Goal: Task Accomplishment & Management: Manage account settings

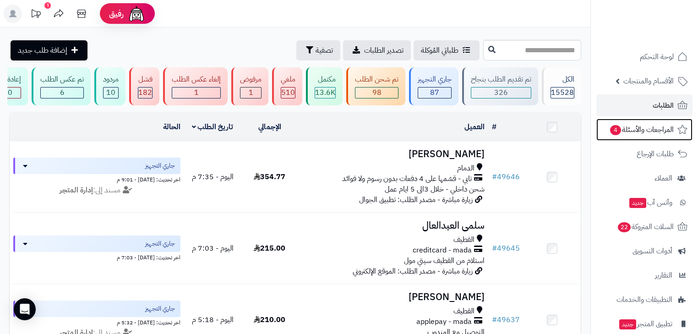
click at [627, 131] on span "المراجعات والأسئلة 4" at bounding box center [641, 129] width 65 height 13
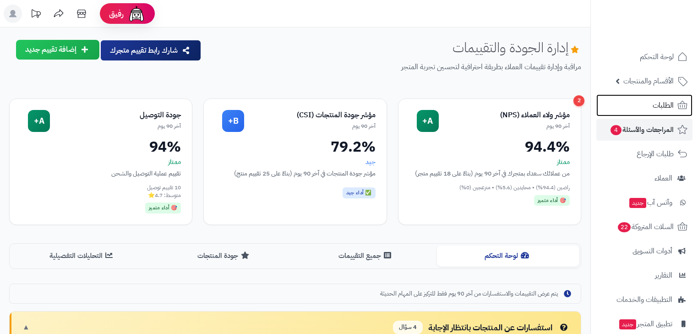
click at [640, 107] on link "الطلبات" at bounding box center [644, 105] width 96 height 22
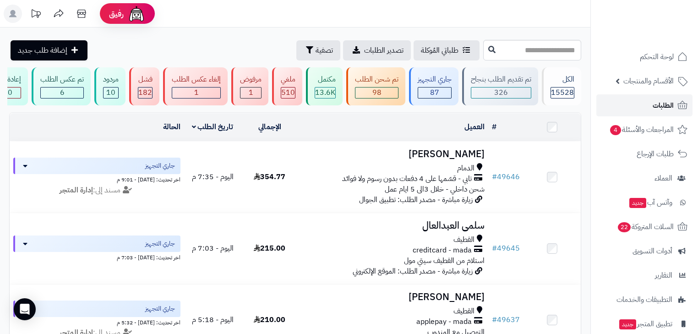
click at [643, 109] on link "الطلبات" at bounding box center [644, 105] width 96 height 22
click at [443, 95] on div "87" at bounding box center [434, 92] width 33 height 11
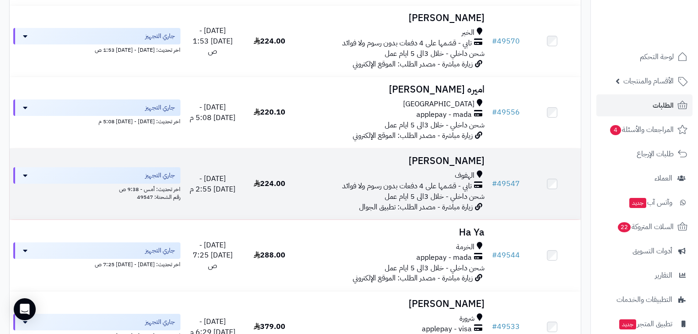
scroll to position [1350, 0]
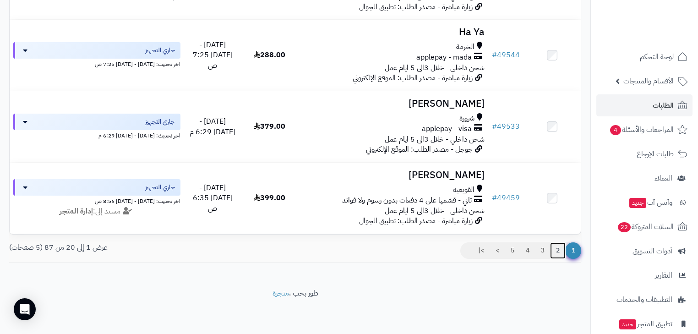
click at [558, 245] on link "2" at bounding box center [558, 250] width 16 height 16
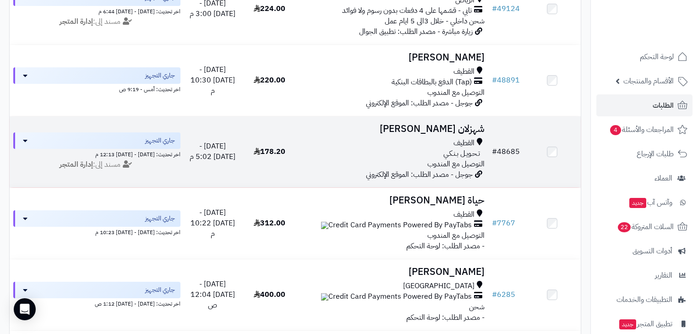
scroll to position [366, 0]
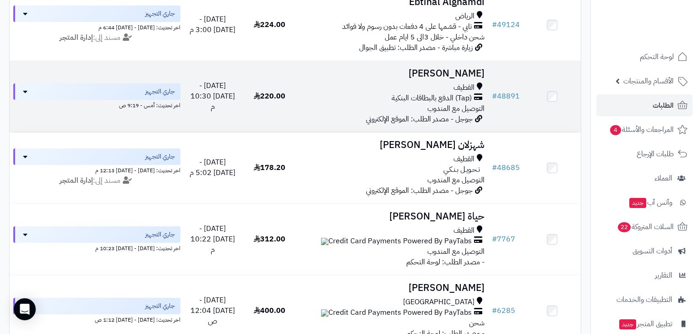
click at [458, 103] on span "(Tap) الدفع بالبطاقات البنكية" at bounding box center [431, 98] width 80 height 11
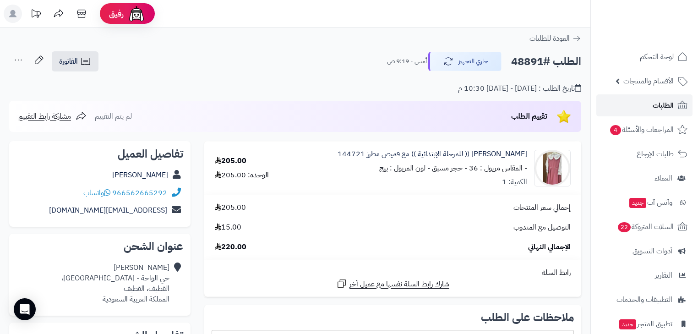
click at [649, 108] on link "الطلبات" at bounding box center [644, 105] width 96 height 22
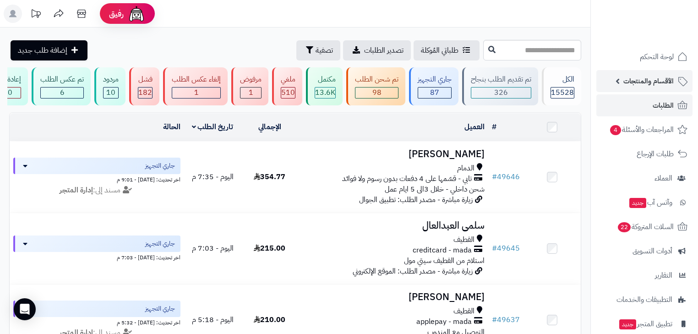
click at [675, 81] on link "الأقسام والمنتجات" at bounding box center [644, 81] width 96 height 22
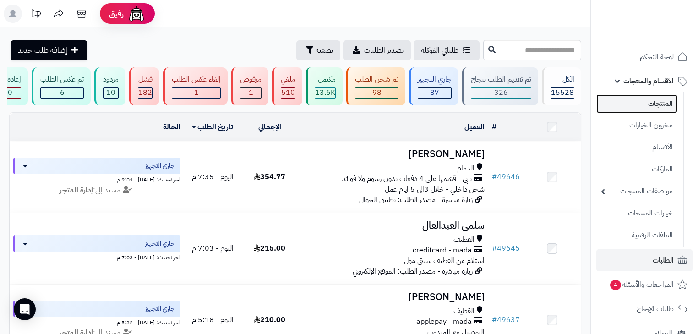
click at [661, 108] on link "المنتجات" at bounding box center [636, 103] width 81 height 19
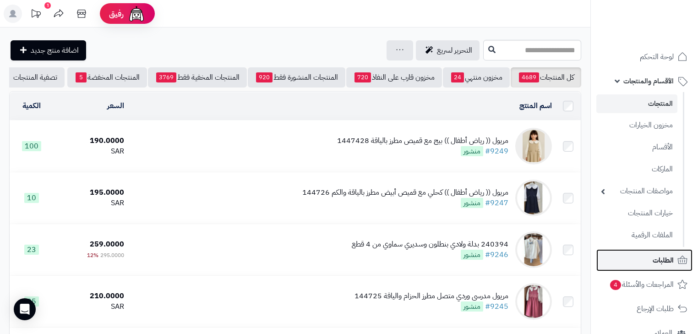
click at [638, 254] on link "الطلبات" at bounding box center [644, 260] width 96 height 22
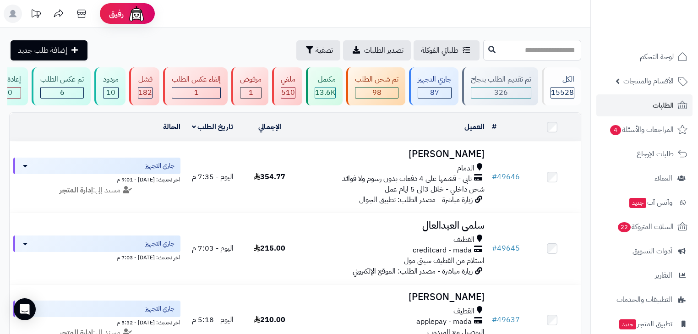
click at [513, 56] on input "text" at bounding box center [532, 50] width 98 height 21
type input "*****"
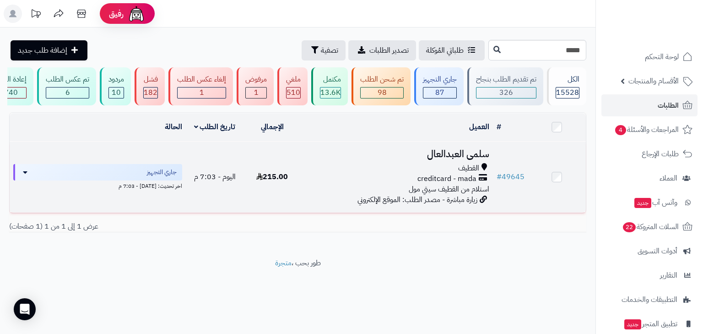
click at [458, 180] on span "creditcard - mada" at bounding box center [446, 178] width 59 height 11
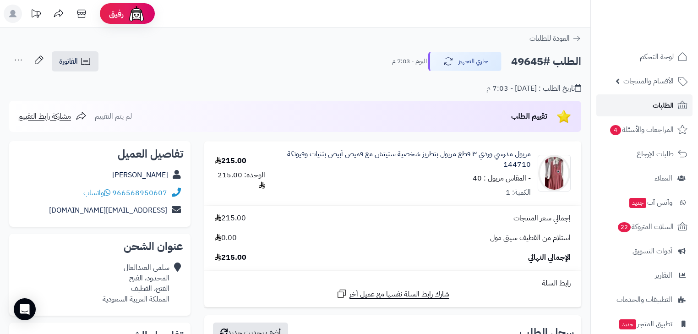
click at [652, 107] on link "الطلبات" at bounding box center [644, 105] width 96 height 22
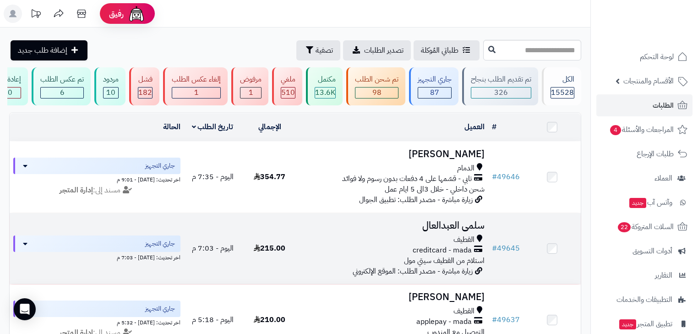
click at [440, 245] on div "القطيف" at bounding box center [393, 239] width 183 height 11
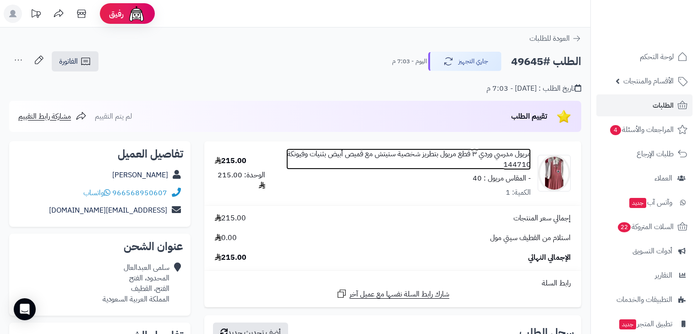
click at [482, 159] on link "مريول مدرسي وردي ٣ قطع مريول بتطريز شخصية ستيتش مع قميص أبيض بثنيات وفيونكة 144…" at bounding box center [408, 159] width 244 height 21
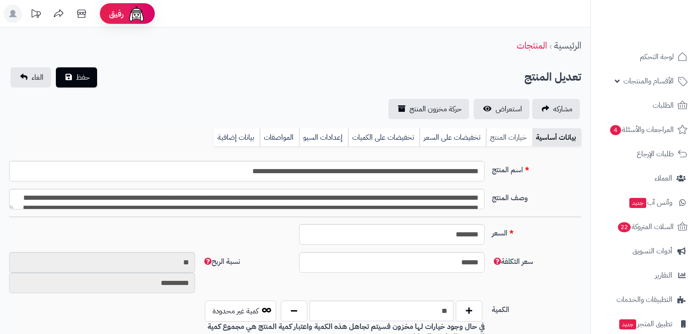
type input "******"
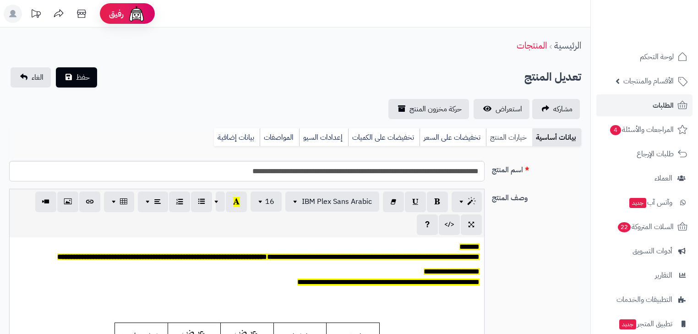
click at [509, 137] on link "خيارات المنتج" at bounding box center [509, 137] width 46 height 18
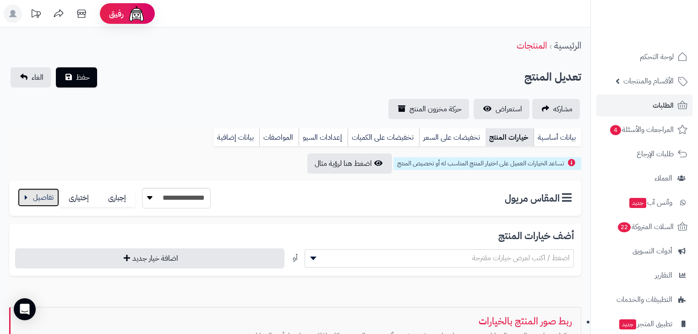
click at [24, 196] on button "button" at bounding box center [38, 197] width 41 height 18
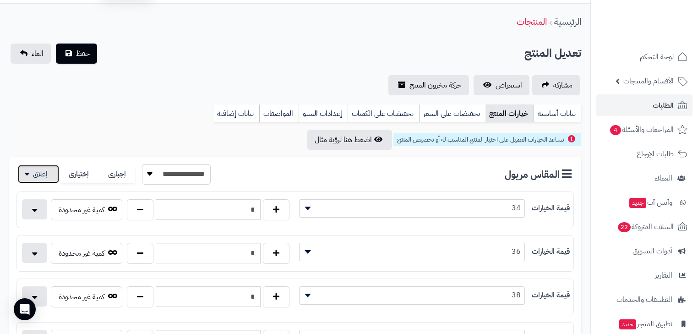
scroll to position [37, 0]
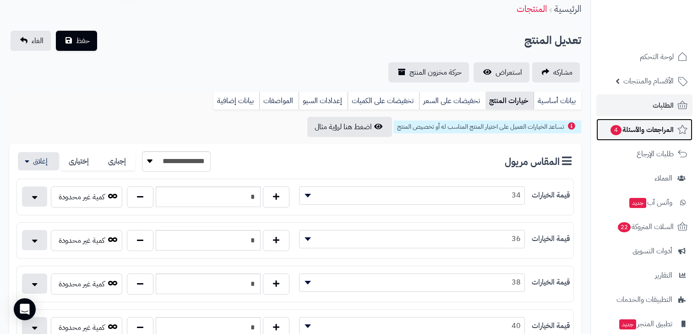
click at [615, 124] on span "المراجعات والأسئلة 4" at bounding box center [641, 129] width 64 height 13
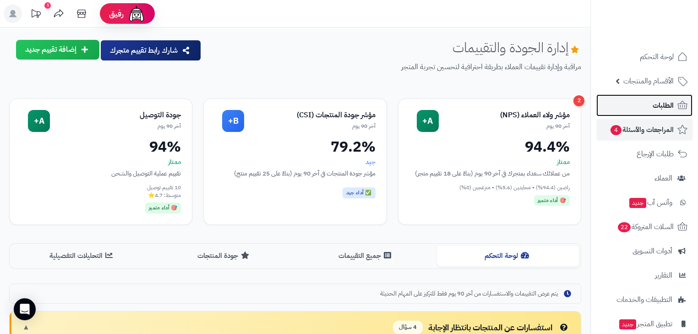
click at [658, 104] on span "الطلبات" at bounding box center [662, 105] width 21 height 13
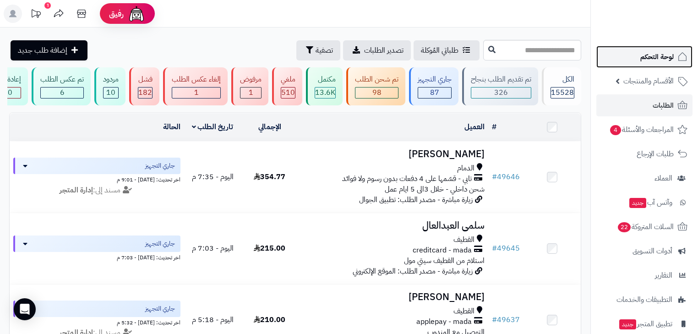
click at [668, 55] on span "لوحة التحكم" at bounding box center [656, 56] width 33 height 13
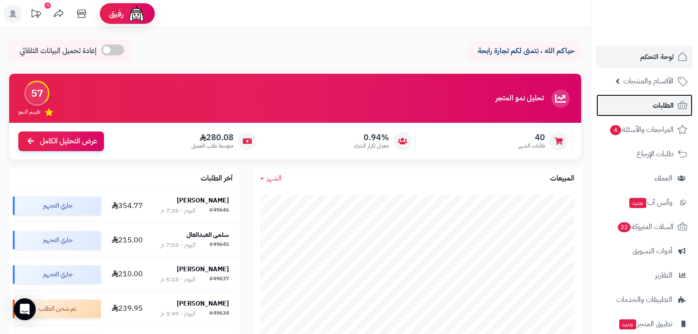
click at [642, 100] on link "الطلبات" at bounding box center [644, 105] width 96 height 22
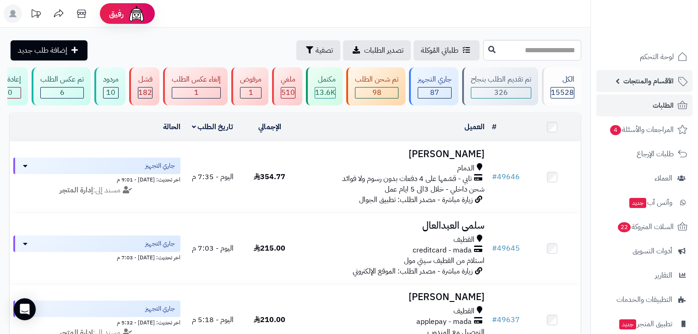
click at [672, 82] on span "الأقسام والمنتجات" at bounding box center [648, 81] width 50 height 13
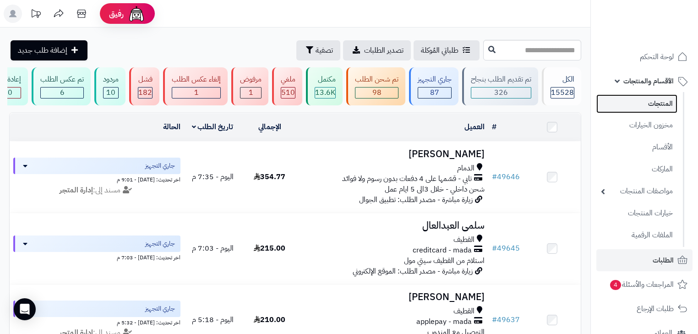
click at [660, 103] on link "المنتجات" at bounding box center [636, 103] width 81 height 19
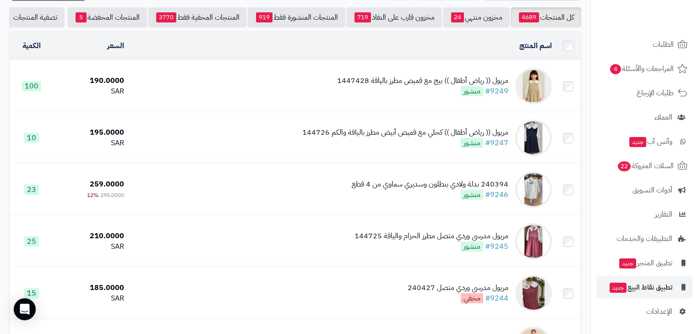
scroll to position [73, 0]
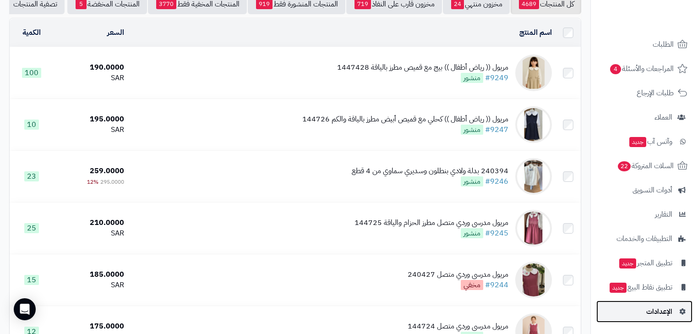
click at [668, 308] on span "الإعدادات" at bounding box center [659, 311] width 26 height 13
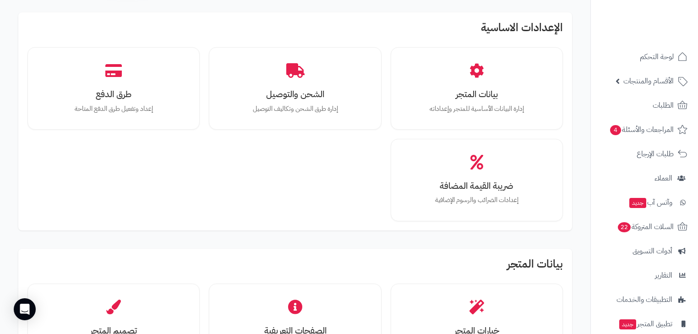
scroll to position [73, 0]
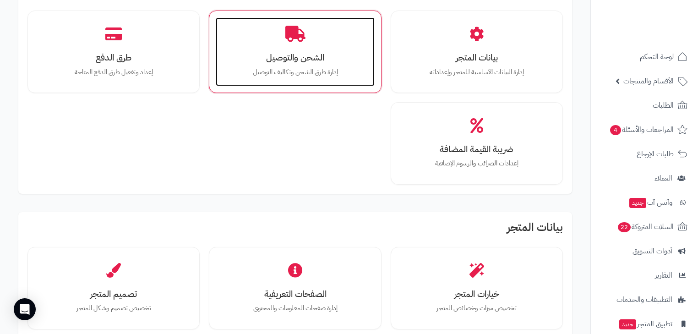
click at [242, 70] on p "إدارة طرق الشحن وتكاليف التوصيل" at bounding box center [295, 72] width 140 height 10
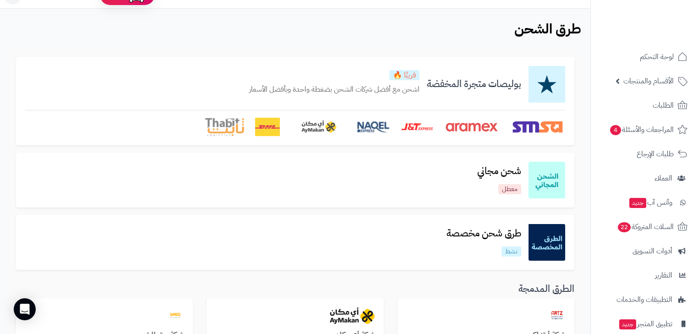
scroll to position [37, 0]
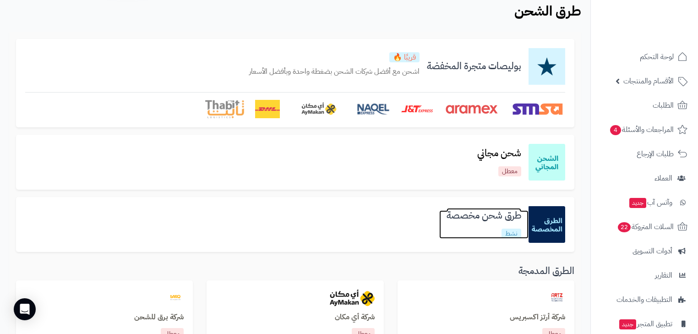
click at [494, 220] on h3 "طرق شحن مخصصة" at bounding box center [483, 215] width 89 height 11
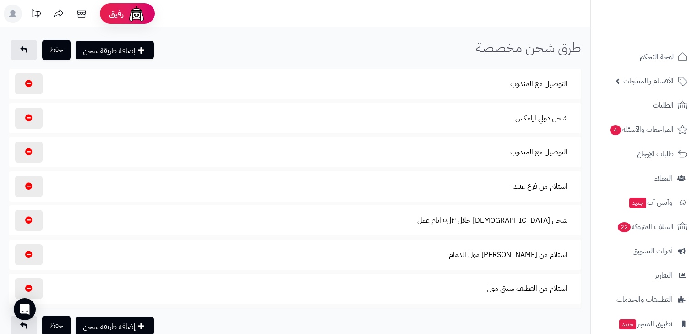
select select "****"
select select
click at [535, 283] on button "استلام من القطيف سيتي مول" at bounding box center [527, 287] width 96 height 21
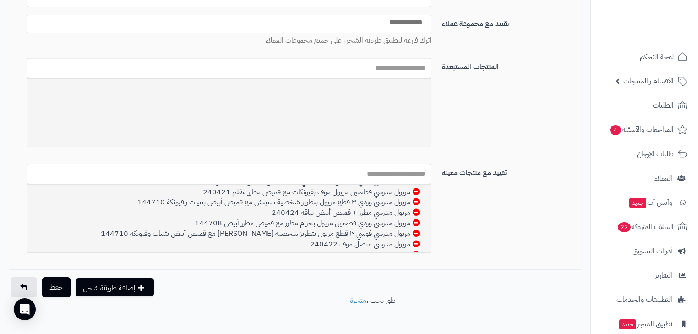
scroll to position [33, 0]
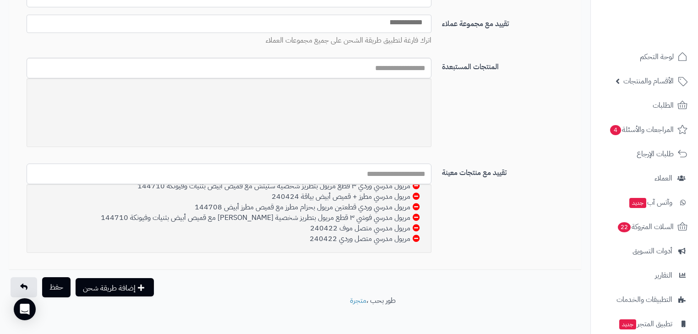
click at [401, 176] on input "text" at bounding box center [229, 173] width 405 height 21
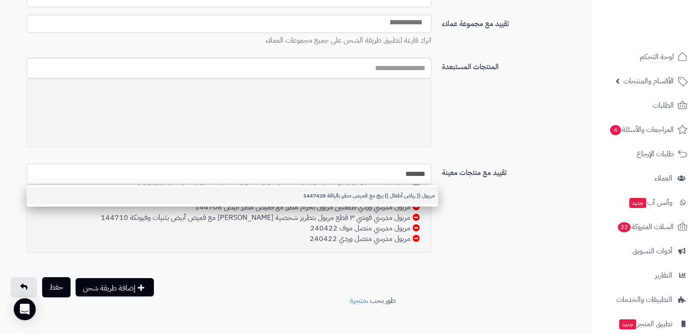
type input "*******"
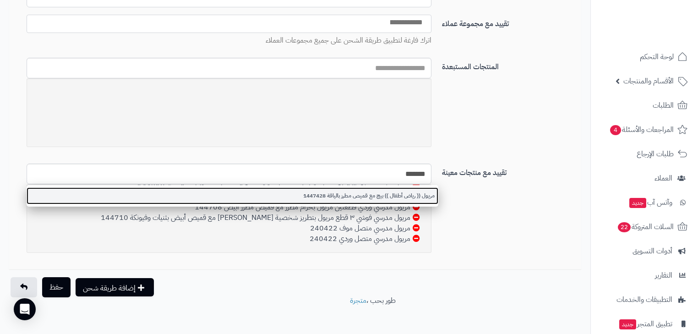
click at [368, 192] on link "مريول (( رياض أطفال )) بيج مع قميص مطرز بالياقة 1447428" at bounding box center [232, 195] width 411 height 17
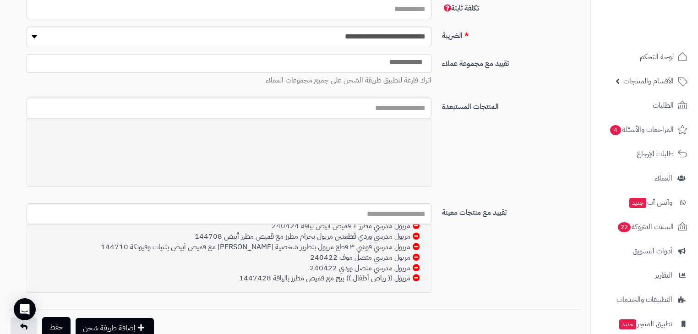
scroll to position [590, 0]
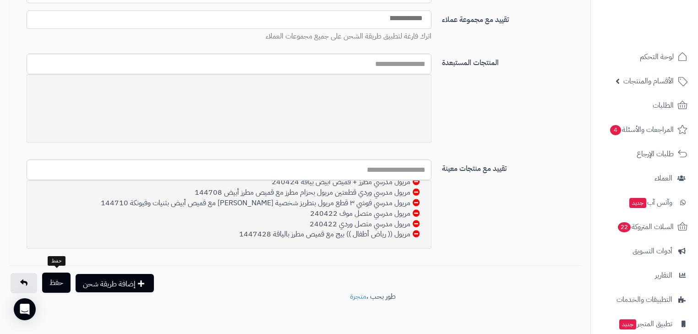
click at [63, 277] on button "حفظ" at bounding box center [56, 282] width 28 height 20
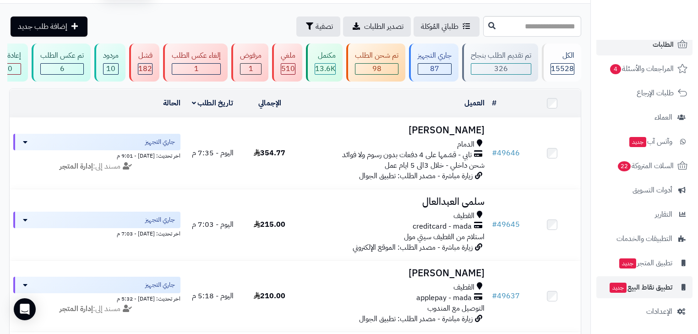
scroll to position [37, 0]
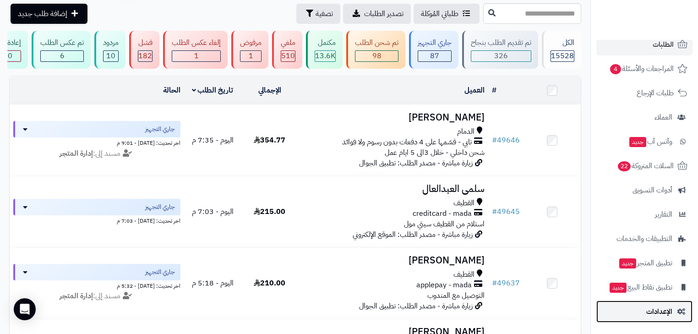
click at [660, 309] on span "الإعدادات" at bounding box center [659, 311] width 26 height 13
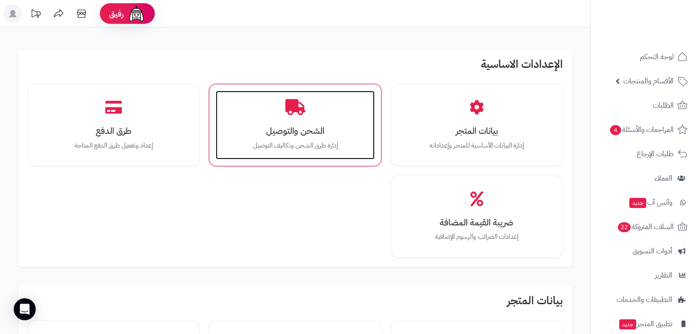
click at [315, 129] on h3 "الشحن والتوصيل" at bounding box center [295, 131] width 140 height 10
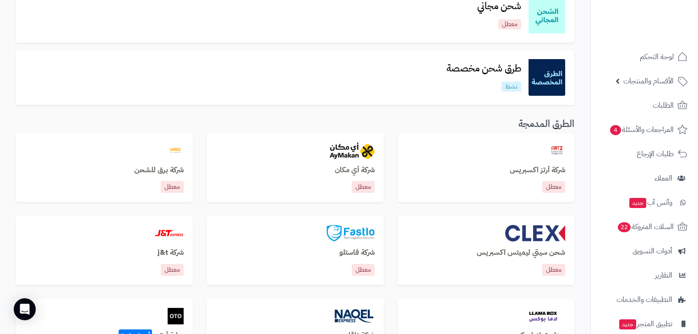
scroll to position [183, 0]
click at [500, 68] on h3 "طرق شحن مخصصة" at bounding box center [483, 69] width 89 height 11
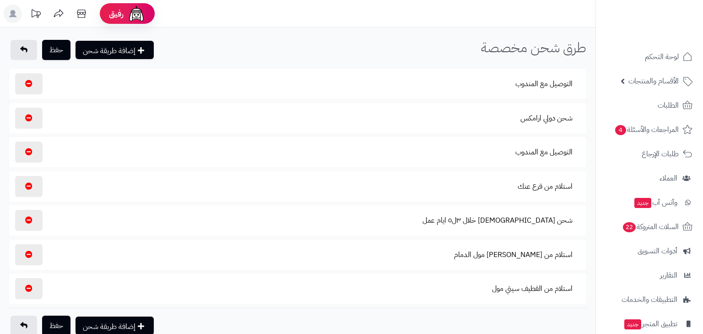
select select "****"
select select
click at [539, 187] on button "استلام من فرع عنك" at bounding box center [539, 186] width 70 height 21
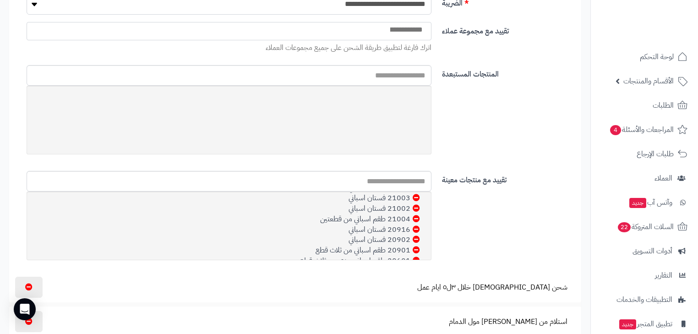
scroll to position [1491, 0]
click at [425, 178] on input "text" at bounding box center [229, 181] width 405 height 21
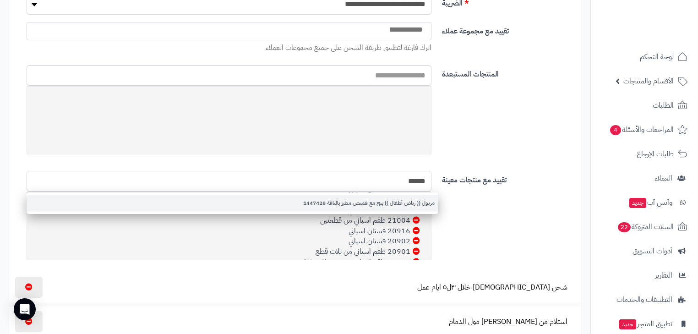
type input "******"
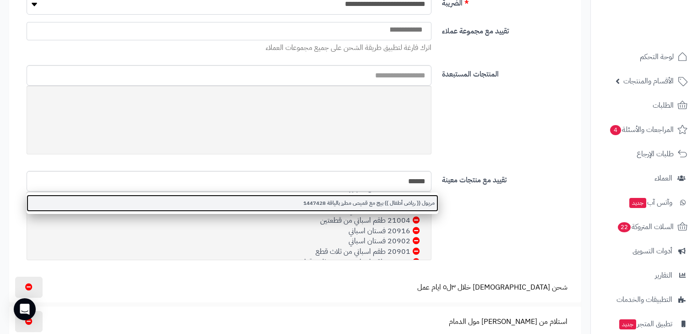
click at [421, 199] on link "مريول (( رياض أطفال )) بيج مع قميص مطرز بالياقة 1447428" at bounding box center [232, 203] width 411 height 17
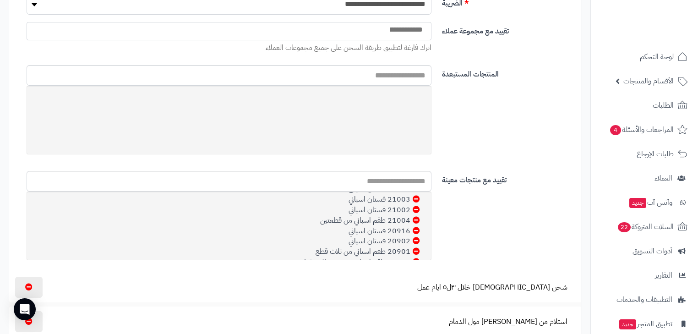
scroll to position [2783, 0]
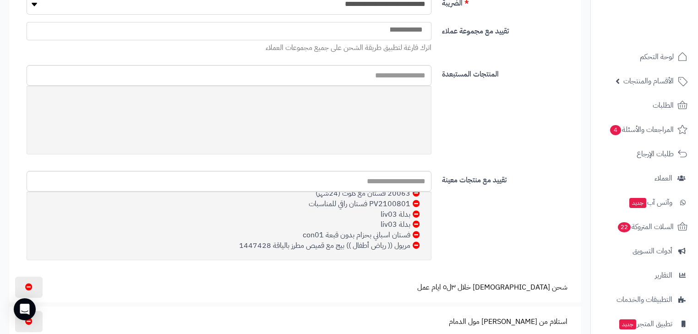
click at [417, 243] on icon at bounding box center [415, 244] width 7 height 7
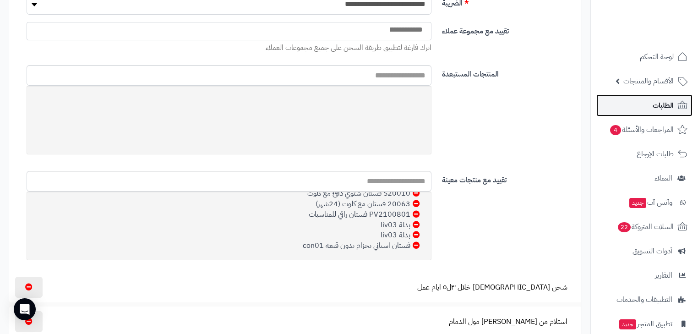
click at [669, 108] on span "الطلبات" at bounding box center [662, 105] width 21 height 13
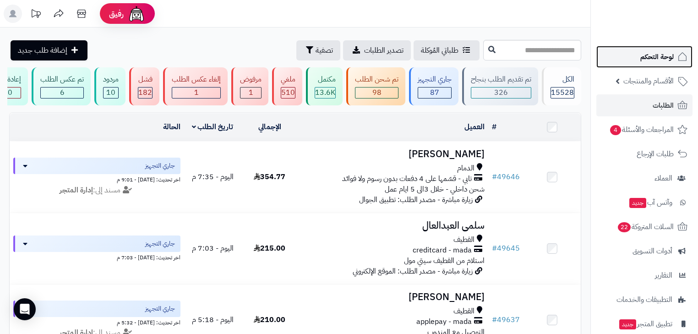
click at [673, 56] on link "لوحة التحكم" at bounding box center [644, 57] width 96 height 22
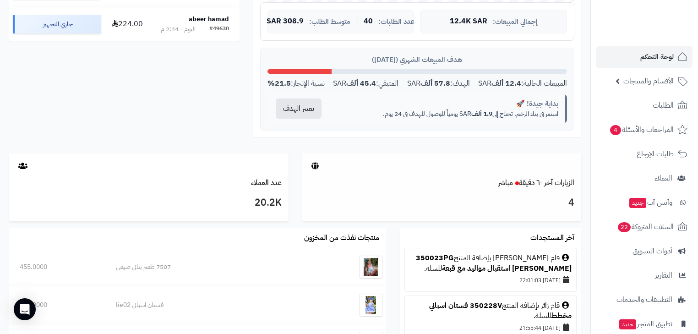
scroll to position [366, 0]
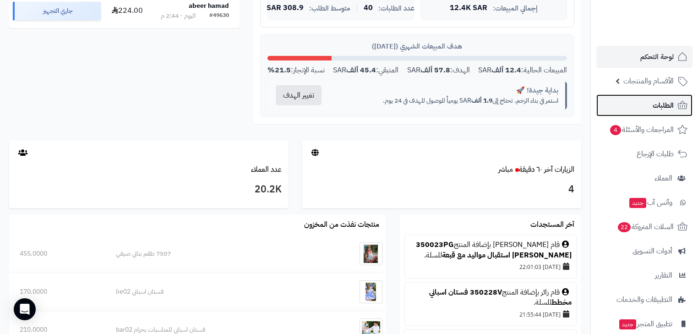
click at [618, 105] on link "الطلبات" at bounding box center [644, 105] width 96 height 22
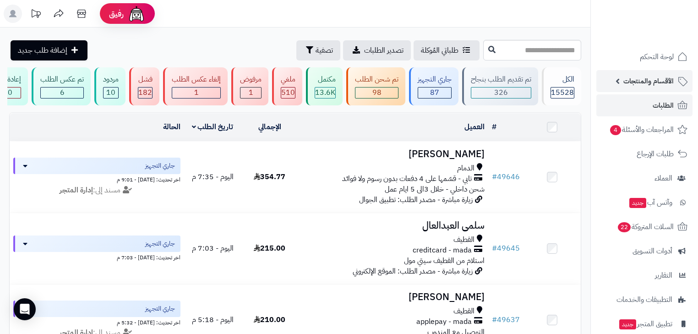
click at [656, 87] on span "الأقسام والمنتجات" at bounding box center [648, 81] width 50 height 13
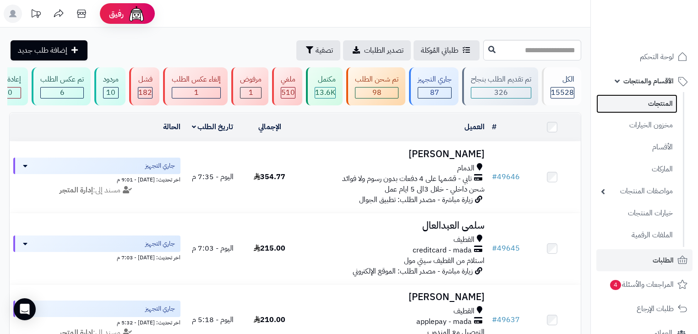
click at [658, 107] on link "المنتجات" at bounding box center [636, 103] width 81 height 19
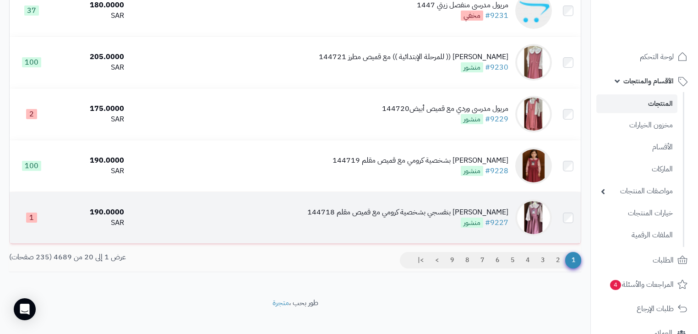
scroll to position [894, 0]
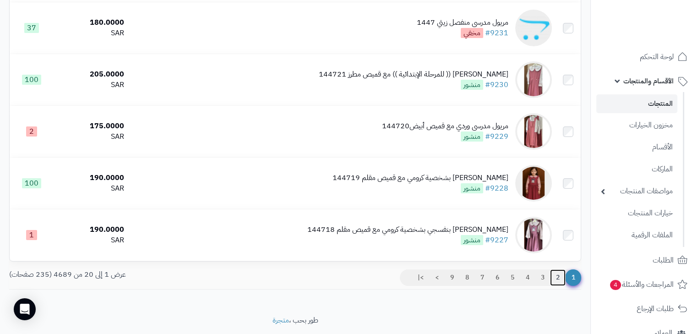
click at [556, 286] on link "2" at bounding box center [558, 277] width 16 height 16
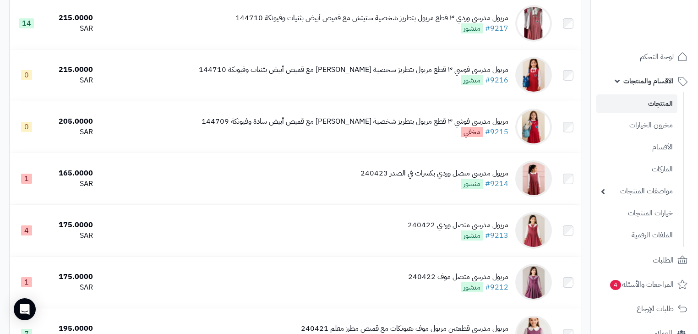
scroll to position [586, 0]
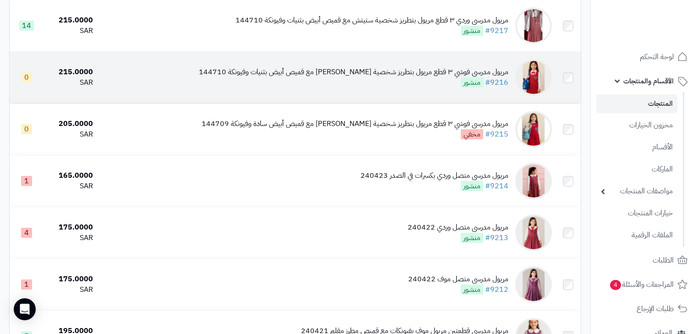
click at [482, 87] on span "منشور" at bounding box center [471, 82] width 22 height 10
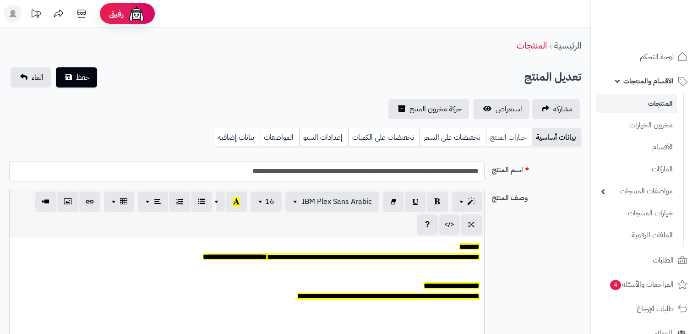
scroll to position [75, 0]
click at [510, 138] on link "خيارات المنتج" at bounding box center [509, 137] width 46 height 18
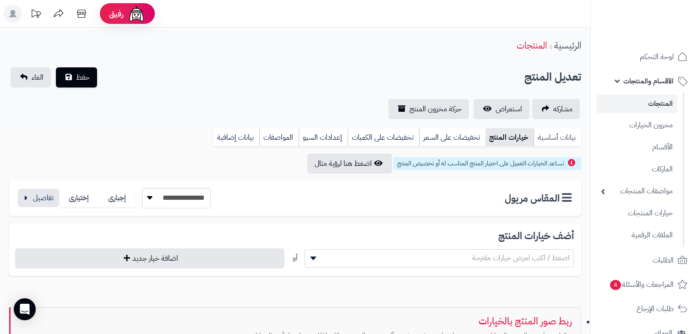
click at [555, 138] on link "بيانات أساسية" at bounding box center [557, 137] width 48 height 18
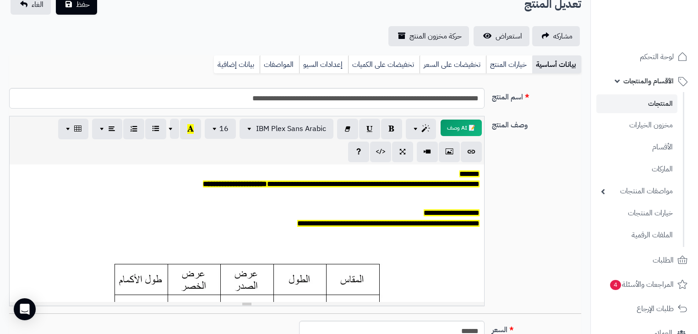
scroll to position [73, 0]
click at [437, 61] on link "تخفيضات على السعر" at bounding box center [452, 64] width 66 height 18
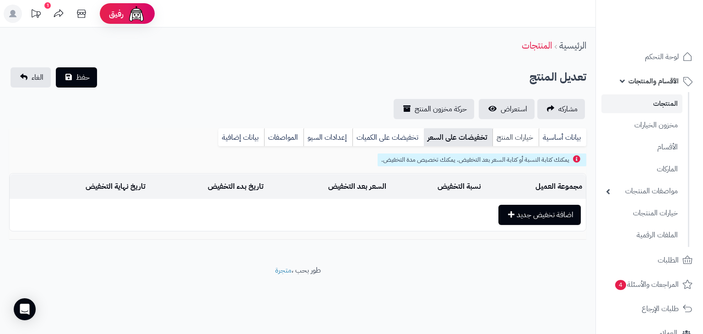
click at [509, 139] on link "خيارات المنتج" at bounding box center [515, 137] width 46 height 18
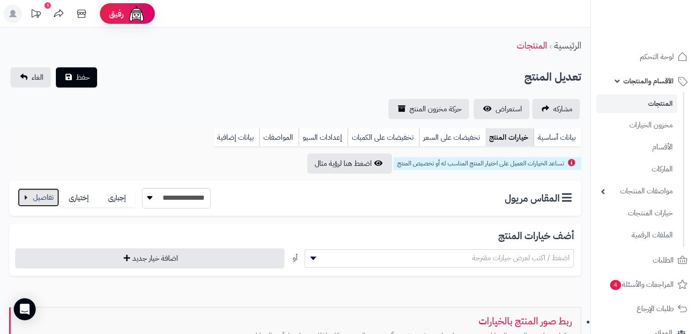
click at [53, 198] on button "button" at bounding box center [38, 197] width 41 height 18
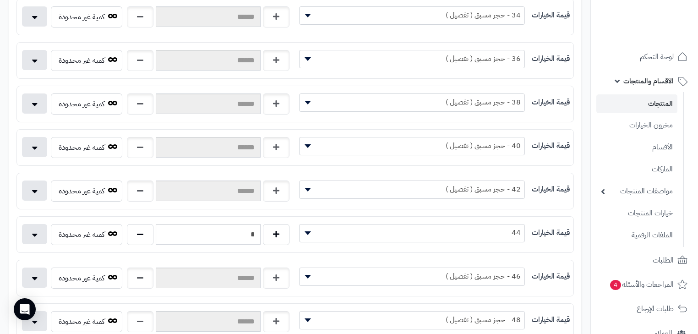
scroll to position [220, 0]
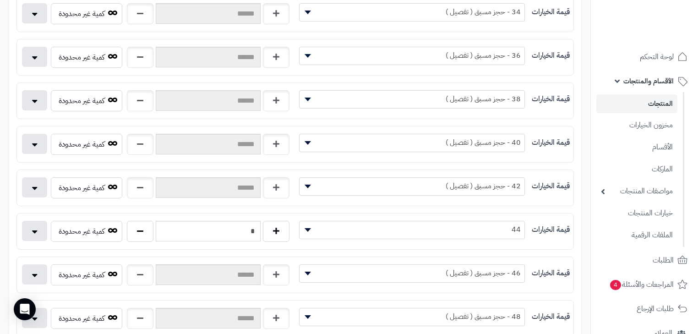
click at [397, 227] on span "44" at bounding box center [411, 229] width 225 height 14
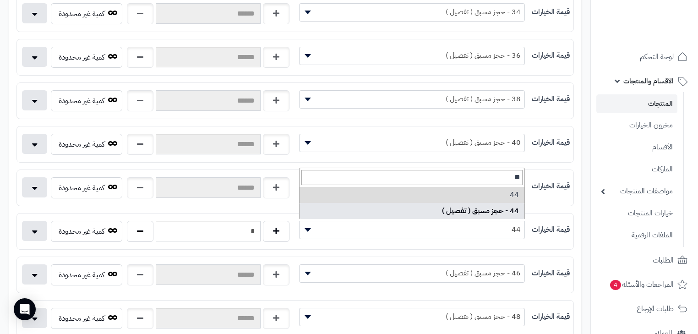
type input "**"
select select "***"
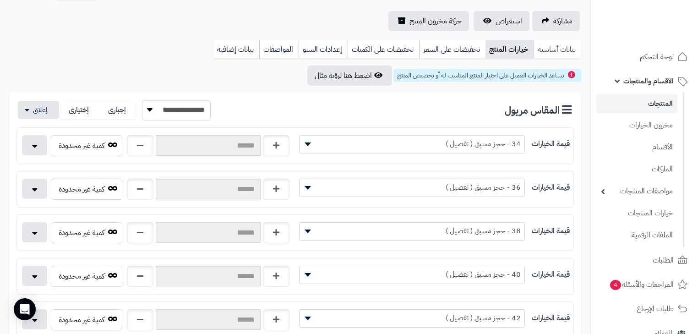
scroll to position [0, 0]
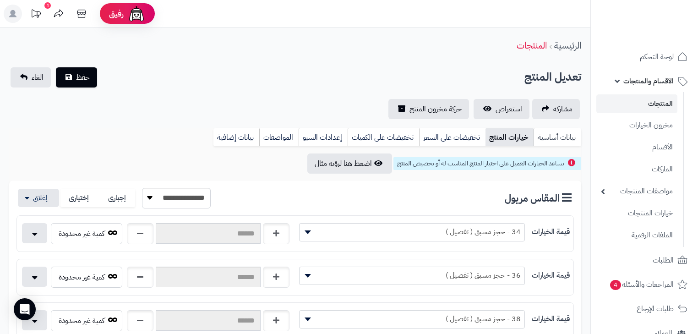
click at [560, 137] on link "بيانات أساسية" at bounding box center [557, 137] width 48 height 18
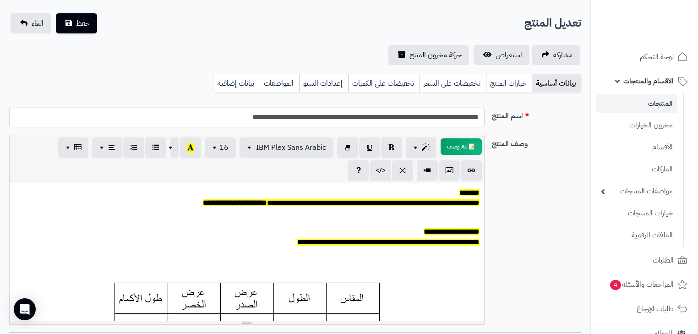
scroll to position [183, 0]
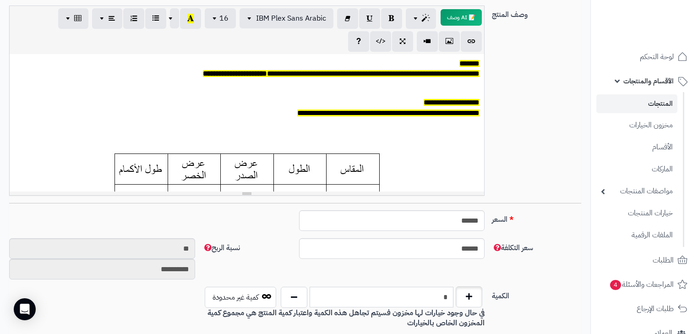
drag, startPoint x: 434, startPoint y: 298, endPoint x: 460, endPoint y: 291, distance: 26.7
click at [459, 296] on div "*" at bounding box center [381, 297] width 206 height 21
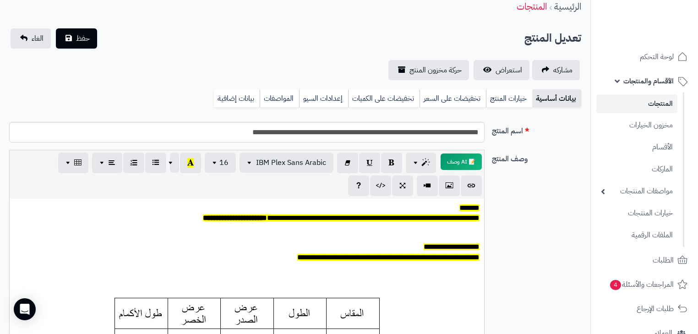
scroll to position [37, 0]
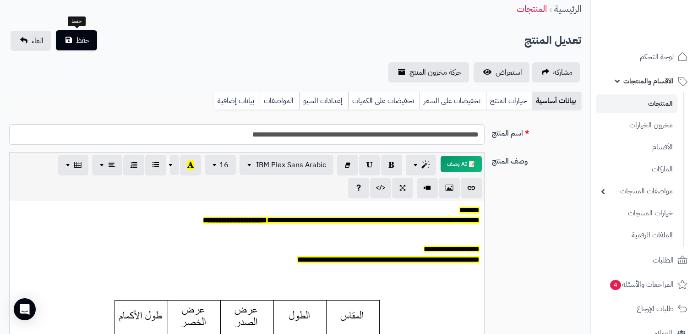
type input "**"
click at [97, 41] on button "حفظ" at bounding box center [76, 40] width 41 height 20
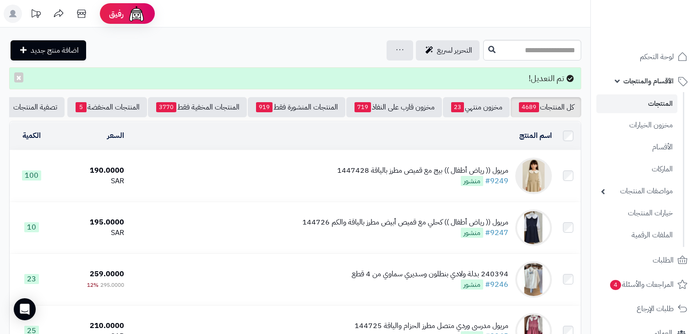
click at [649, 107] on link "المنتجات" at bounding box center [636, 103] width 81 height 19
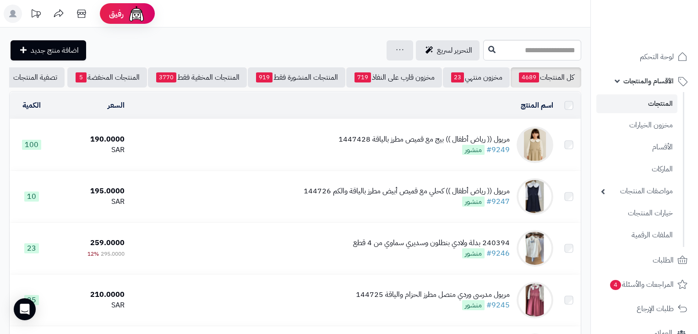
click at [450, 167] on td "مريول (( رياض أطفال )) بيج مع قميص مطرز بالياقة 1447428 #9249 منشور" at bounding box center [342, 144] width 428 height 51
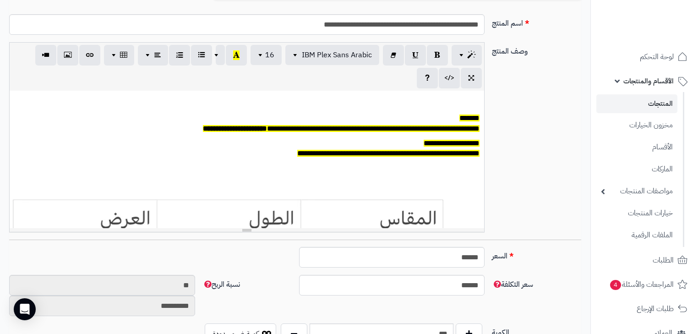
scroll to position [75, 0]
click at [423, 279] on input "******" at bounding box center [392, 285] width 186 height 21
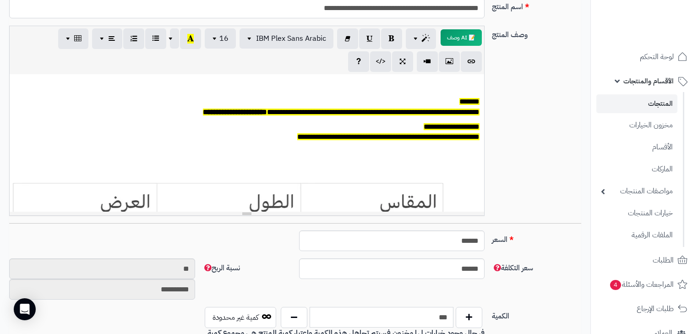
scroll to position [192, 0]
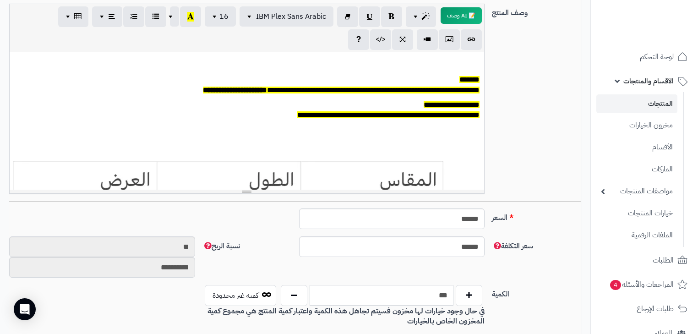
drag, startPoint x: 417, startPoint y: 330, endPoint x: 468, endPoint y: 330, distance: 50.8
click at [467, 330] on div "**********" at bounding box center [295, 316] width 572 height 697
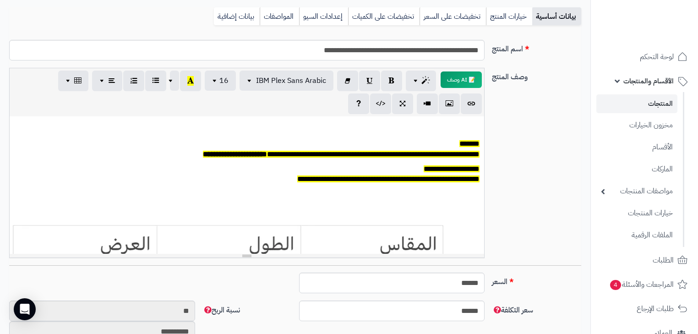
scroll to position [0, 0]
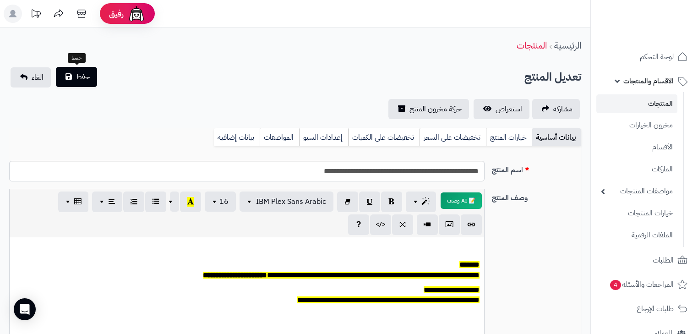
type input "**"
click at [57, 75] on button "حفظ" at bounding box center [76, 77] width 41 height 20
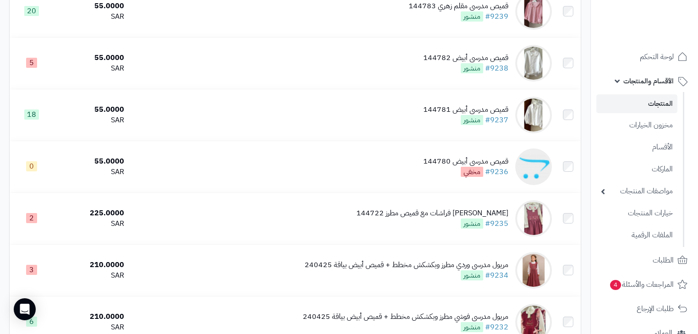
scroll to position [586, 0]
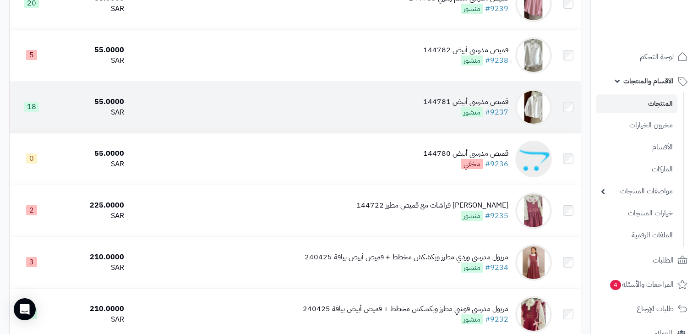
click at [481, 107] on div "قميص مدرسي أبيض 144781" at bounding box center [465, 102] width 85 height 11
click at [448, 115] on div "قميص مدرسي أبيض 144781 #9237 منشور" at bounding box center [465, 107] width 85 height 21
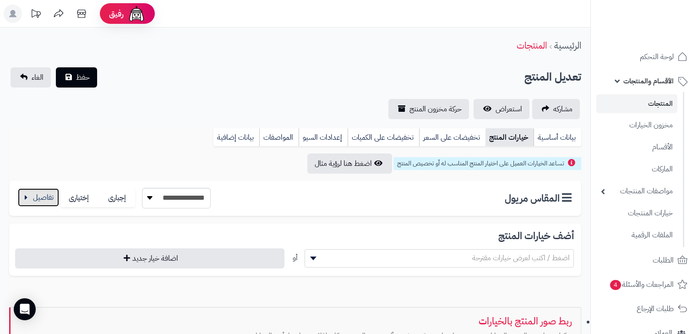
click at [25, 197] on button "button" at bounding box center [38, 197] width 41 height 18
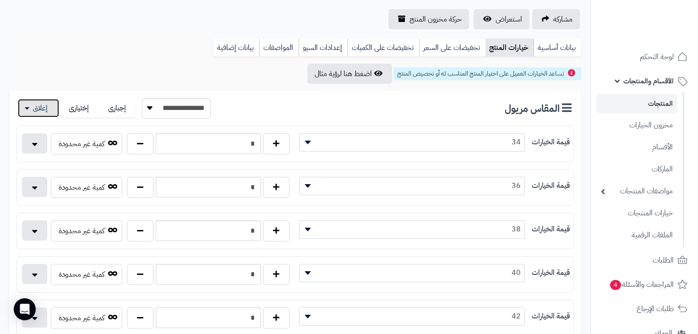
scroll to position [37, 0]
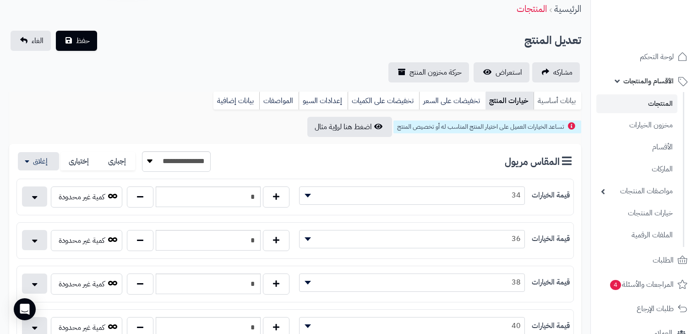
click at [562, 95] on link "بيانات أساسية" at bounding box center [557, 101] width 48 height 18
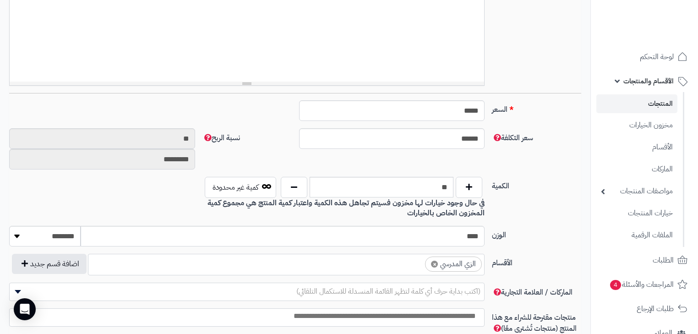
scroll to position [549, 0]
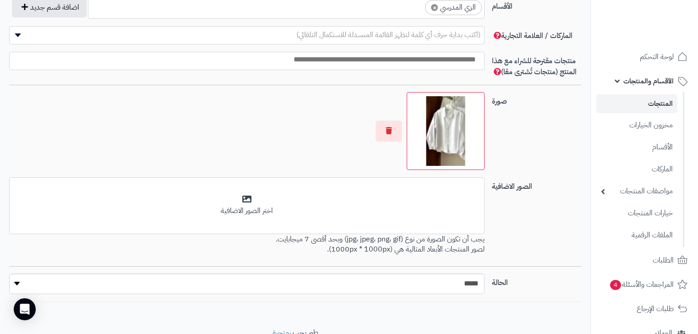
click at [652, 103] on link "المنتجات" at bounding box center [636, 103] width 81 height 19
